Goal: Task Accomplishment & Management: Use online tool/utility

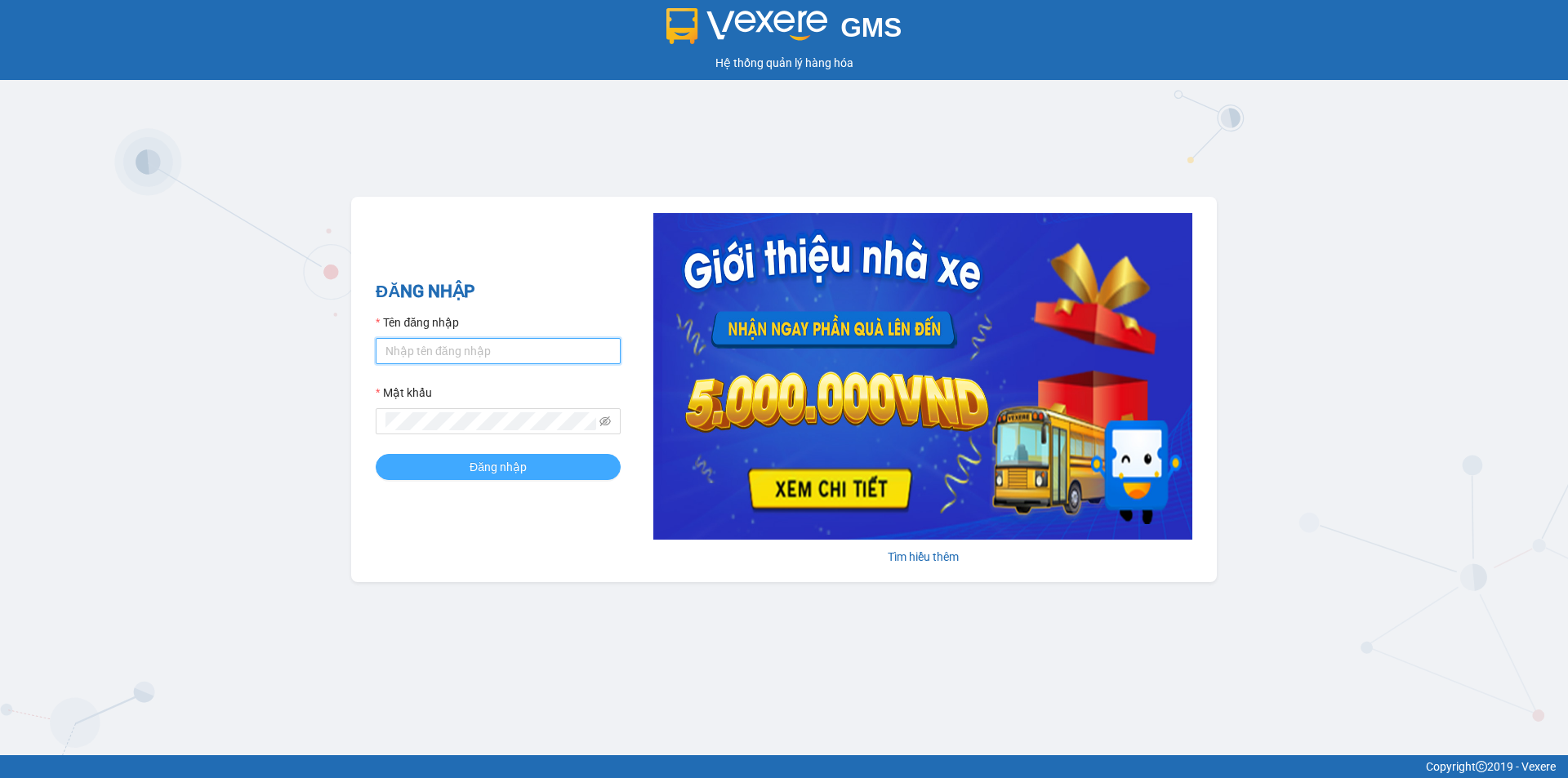
type input "yenhl.ct"
click at [493, 462] on span "Đăng nhập" at bounding box center [498, 467] width 57 height 18
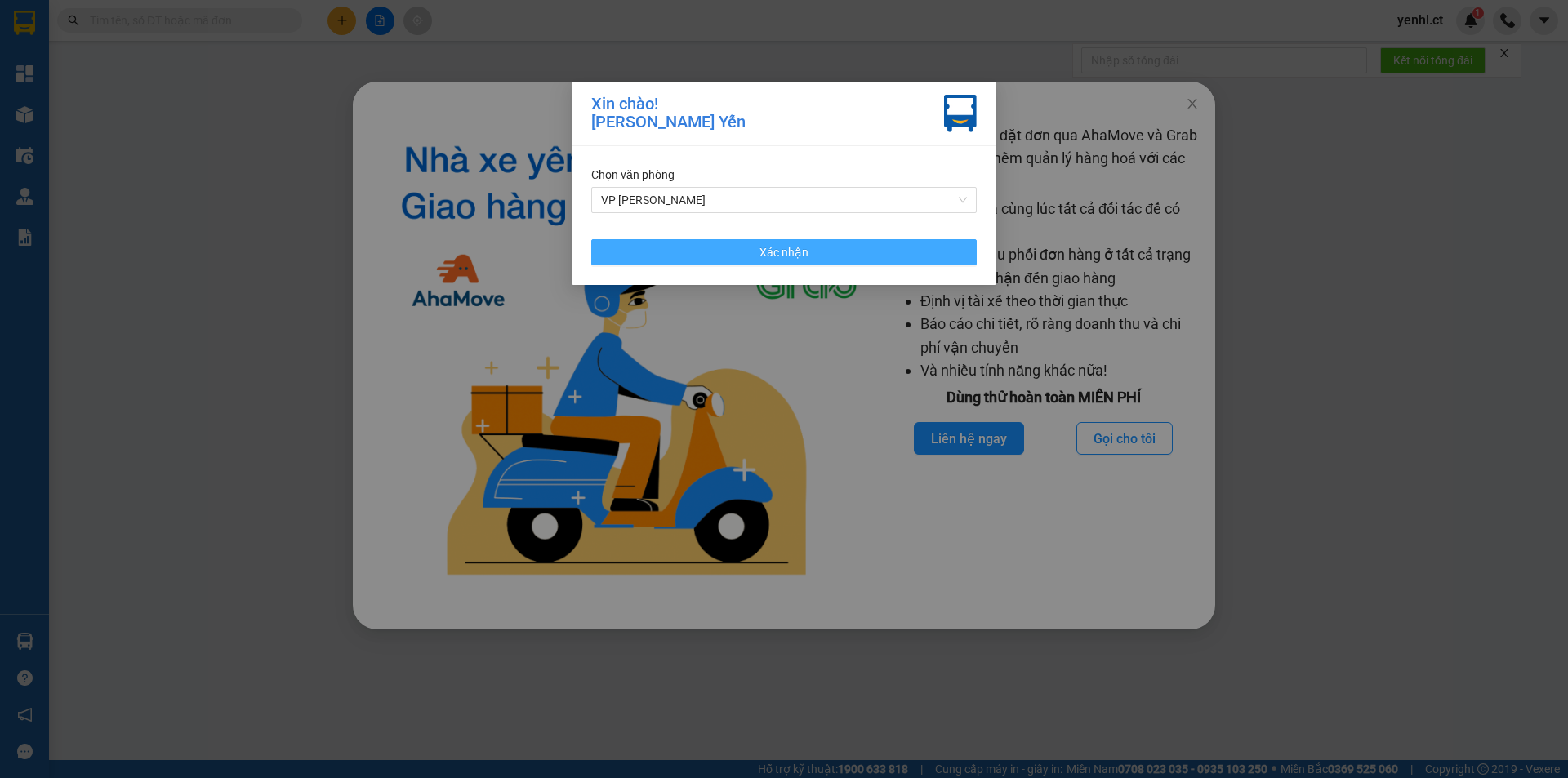
click at [779, 252] on span "Xác nhận" at bounding box center [784, 252] width 49 height 18
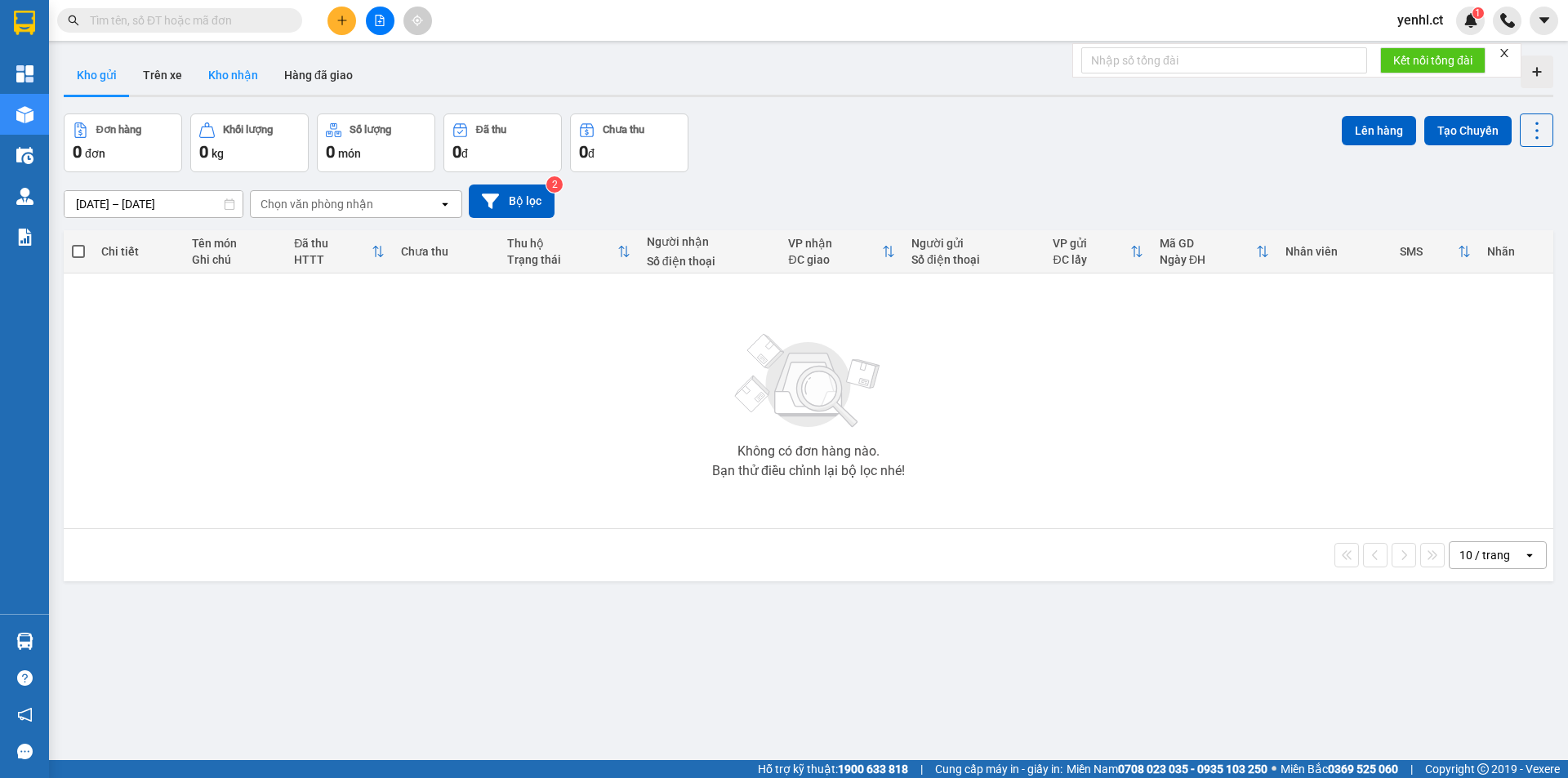
click at [239, 73] on button "Kho nhận" at bounding box center [233, 75] width 76 height 39
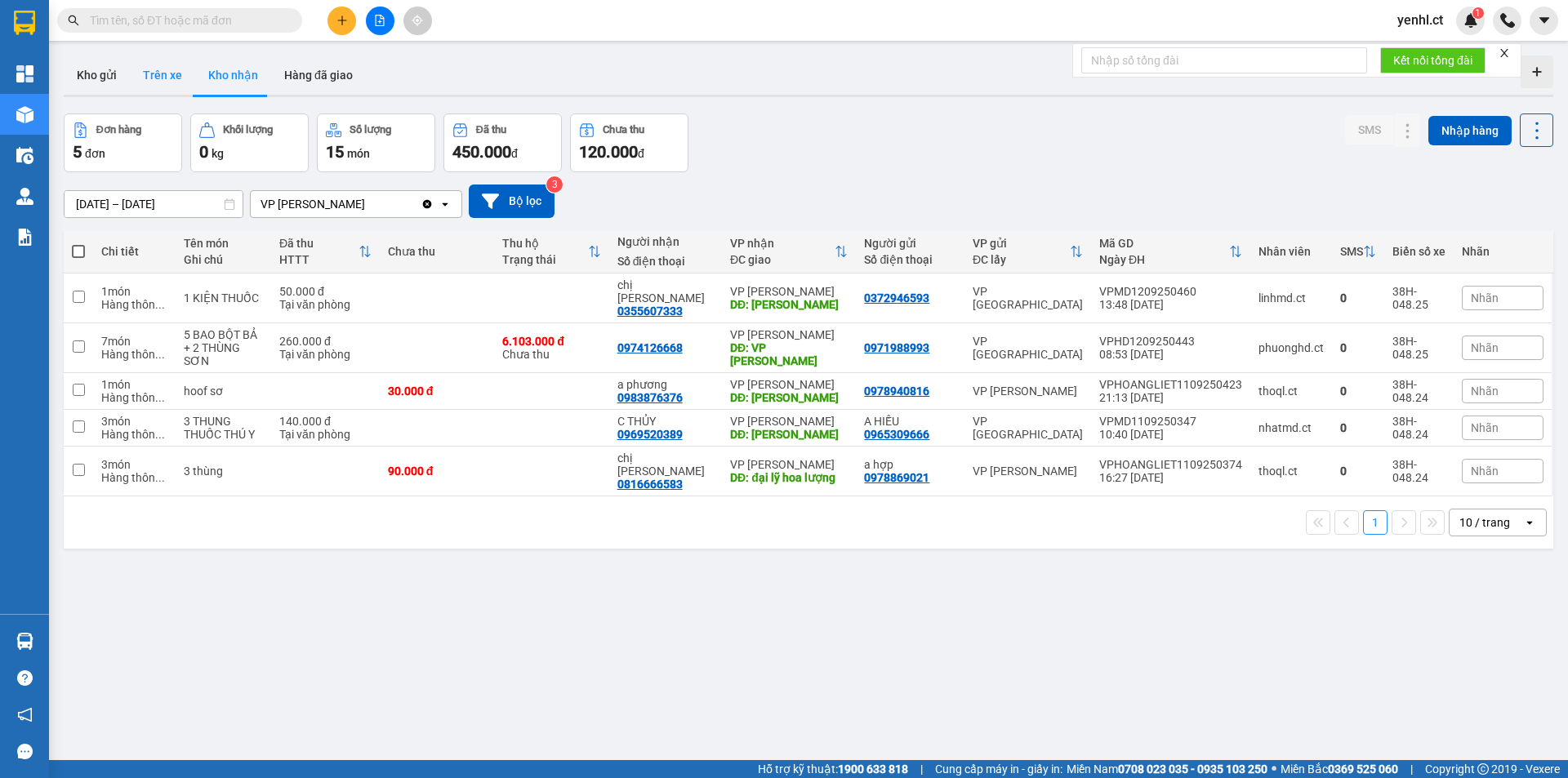
click at [153, 71] on button "Trên xe" at bounding box center [162, 75] width 66 height 39
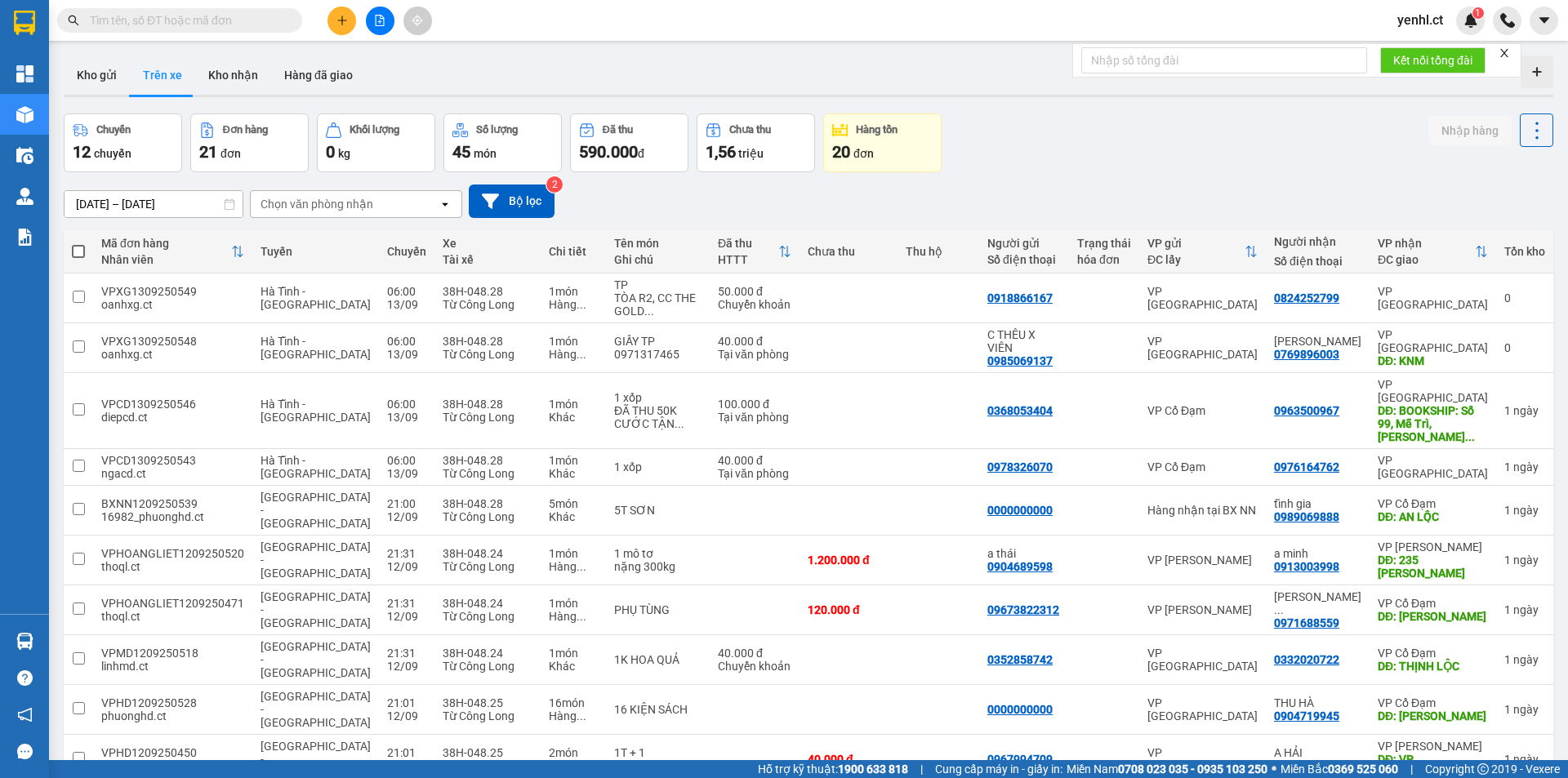
click at [331, 206] on div "Chọn văn phòng nhận" at bounding box center [317, 204] width 113 height 16
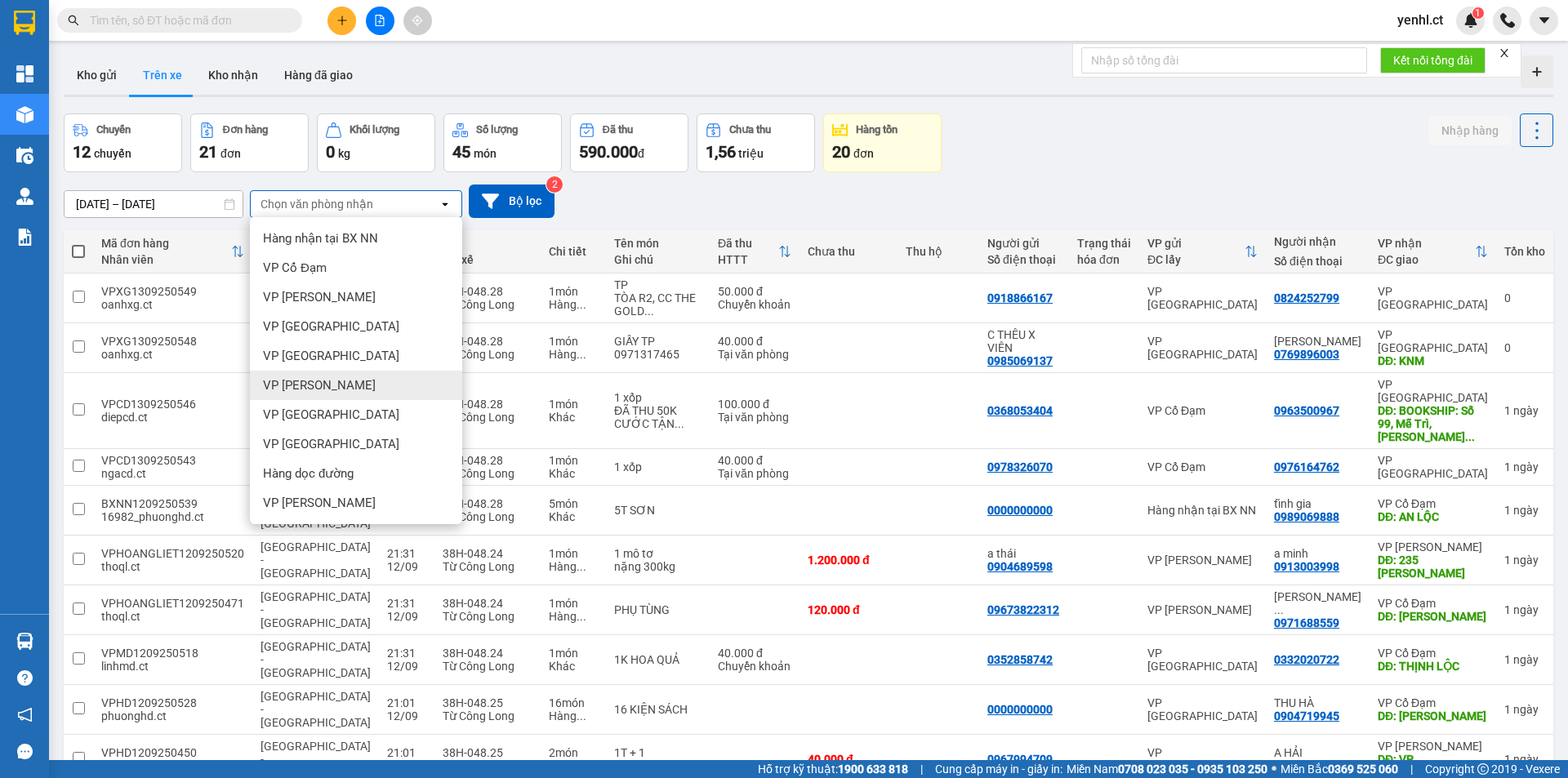
click at [334, 387] on span "VP [PERSON_NAME]" at bounding box center [319, 385] width 113 height 16
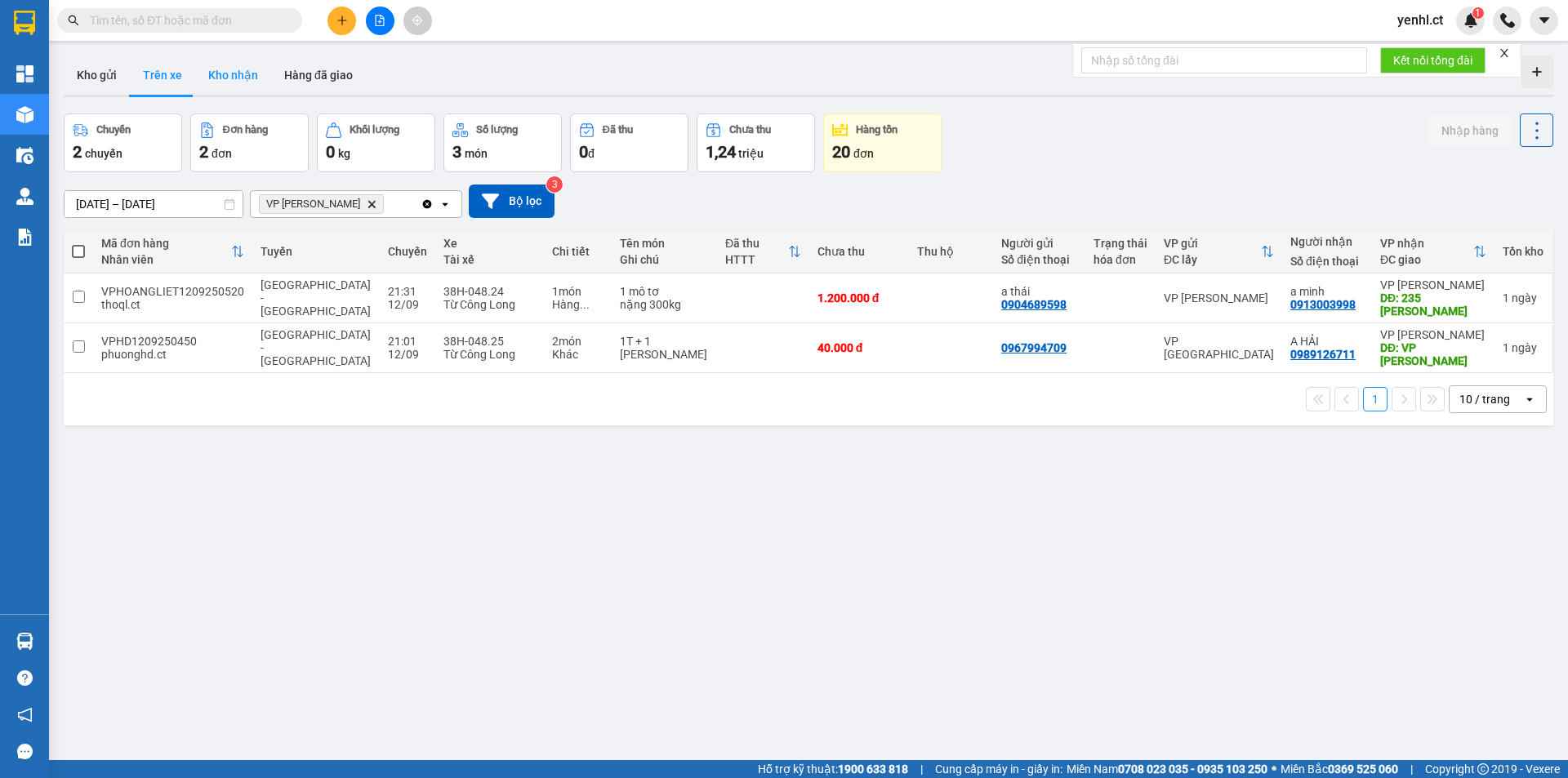
click at [223, 74] on button "Kho nhận" at bounding box center [233, 75] width 76 height 39
